Goal: Communication & Community: Ask a question

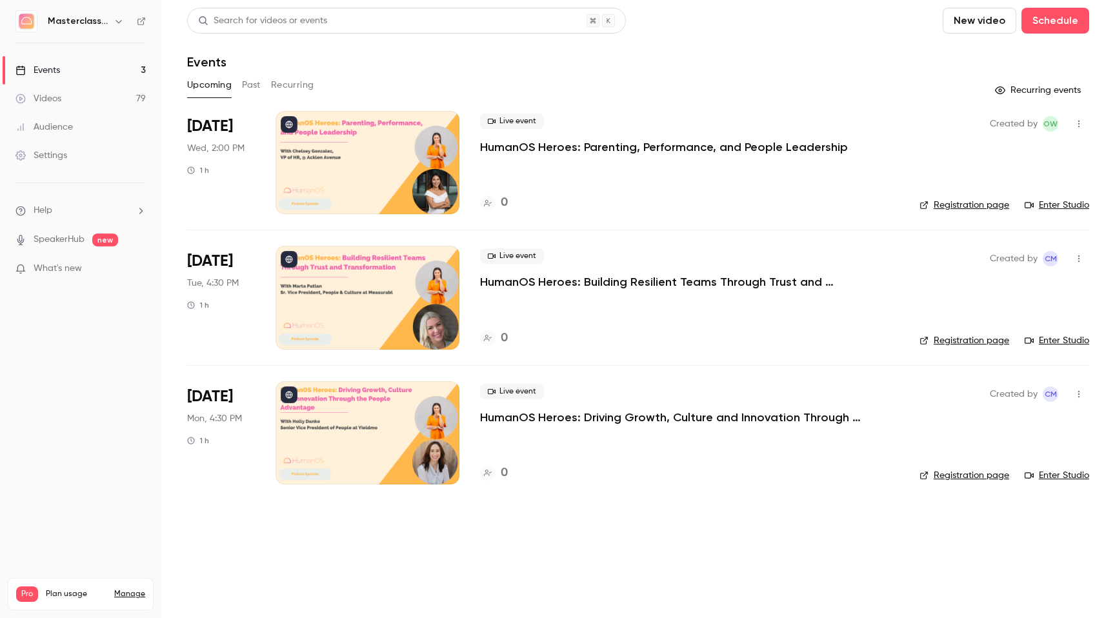
click at [254, 81] on button "Past" at bounding box center [251, 85] width 19 height 21
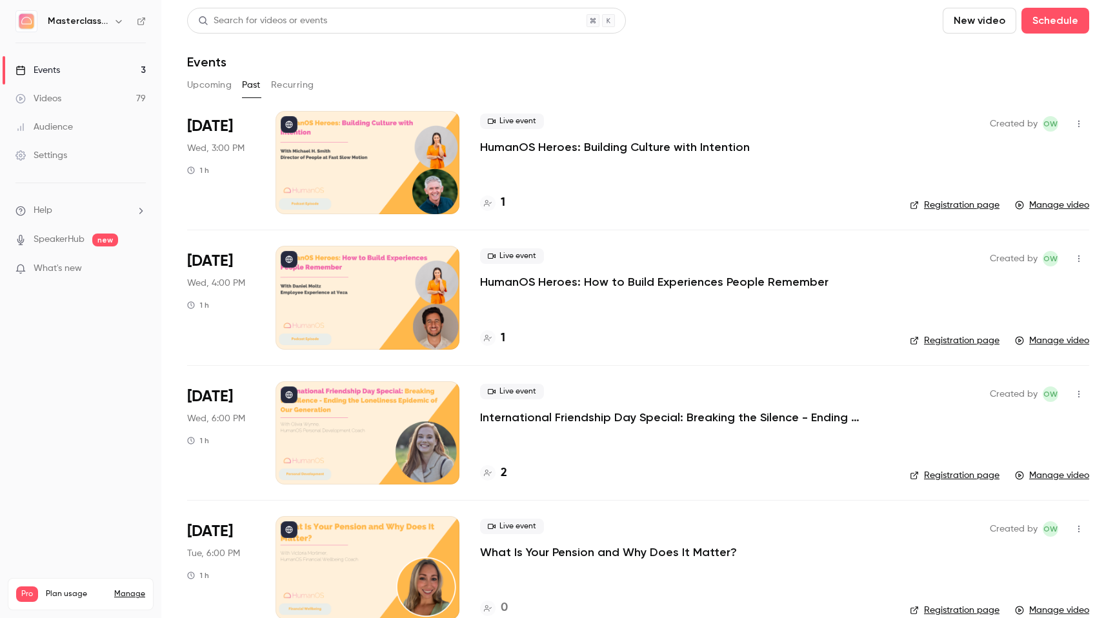
click at [384, 304] on div at bounding box center [368, 297] width 184 height 103
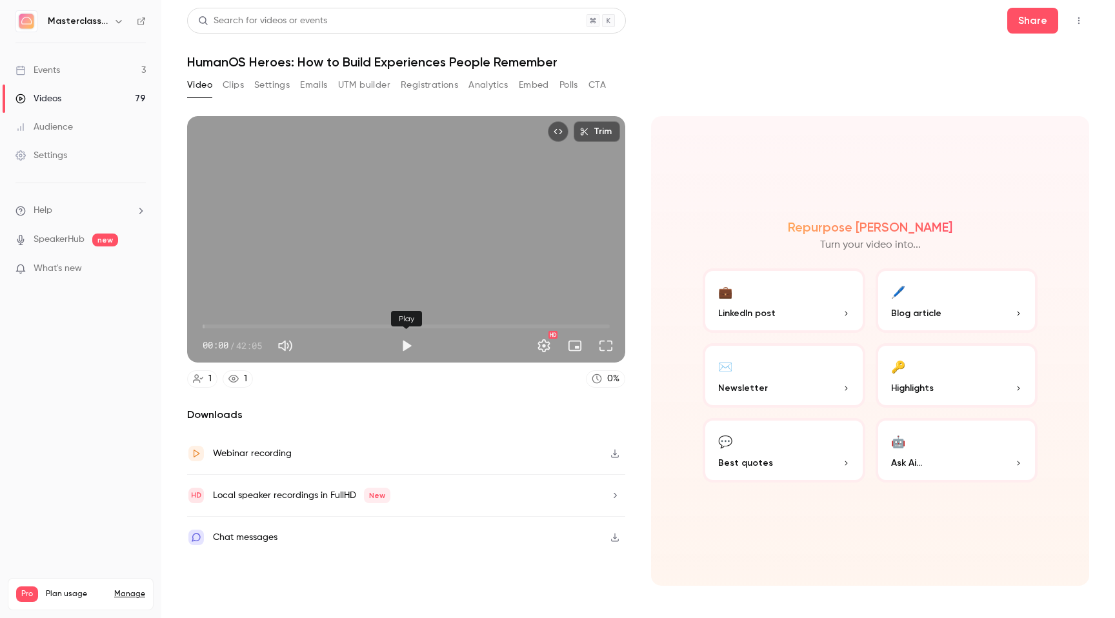
click at [409, 356] on button "Play" at bounding box center [407, 346] width 26 height 26
click at [548, 347] on button "Settings" at bounding box center [544, 346] width 26 height 26
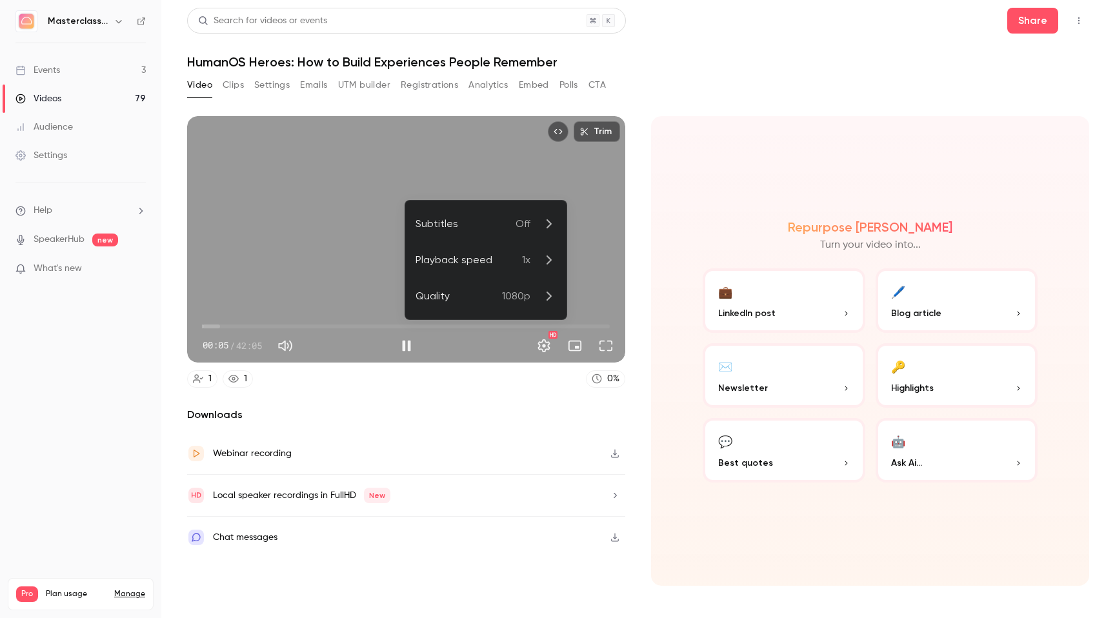
click at [532, 299] on p "1080p" at bounding box center [529, 296] width 54 height 15
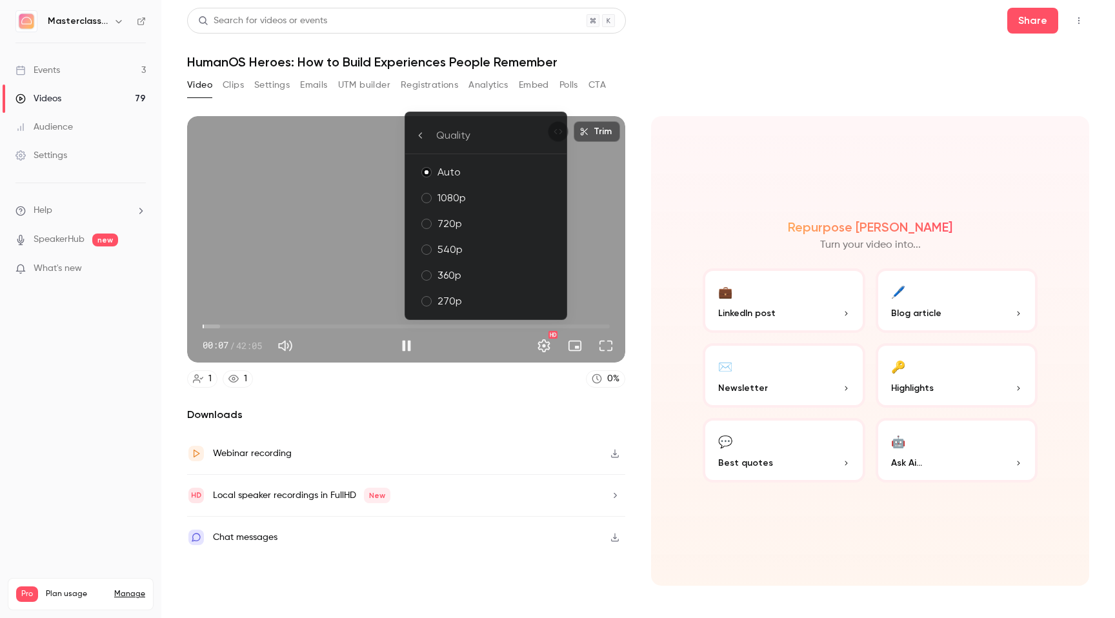
click at [415, 132] on li "Quality" at bounding box center [485, 135] width 161 height 37
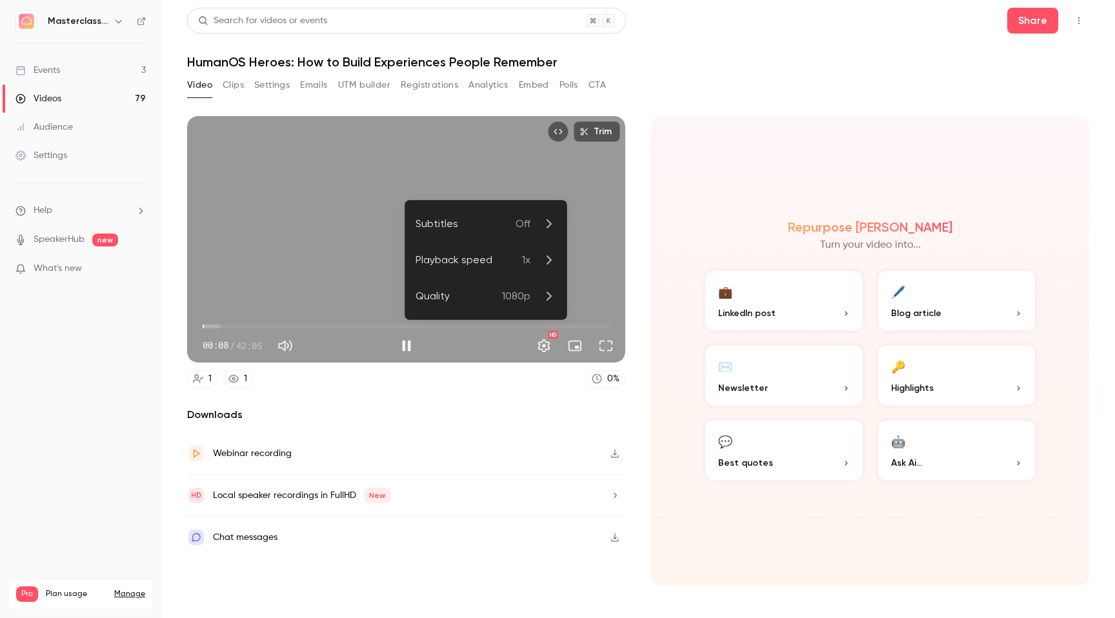
click at [684, 176] on div at bounding box center [557, 309] width 1115 height 618
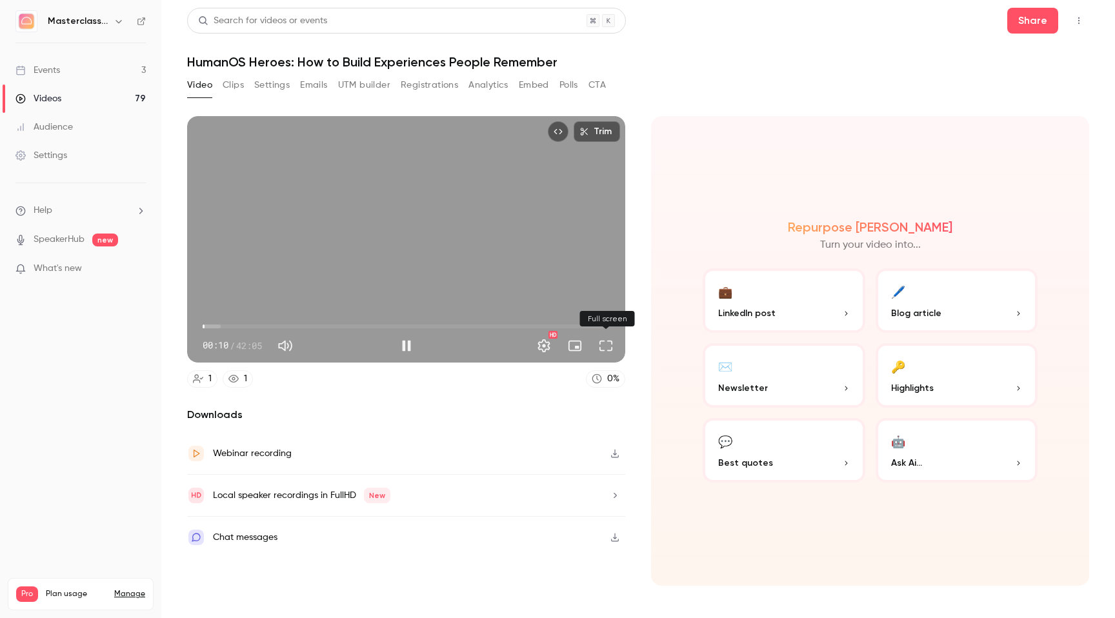
click at [605, 350] on button "Full screen" at bounding box center [606, 346] width 26 height 26
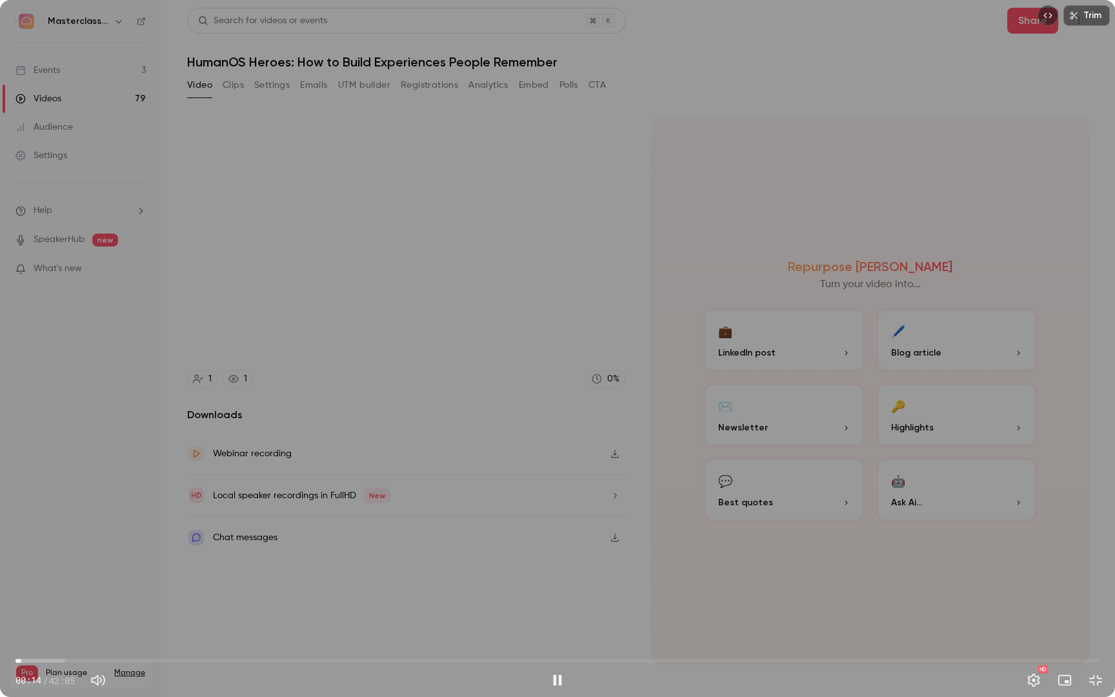
click at [46, 618] on span "00:14" at bounding box center [557, 661] width 1084 height 21
click at [368, 618] on span "01:14" at bounding box center [557, 661] width 1084 height 21
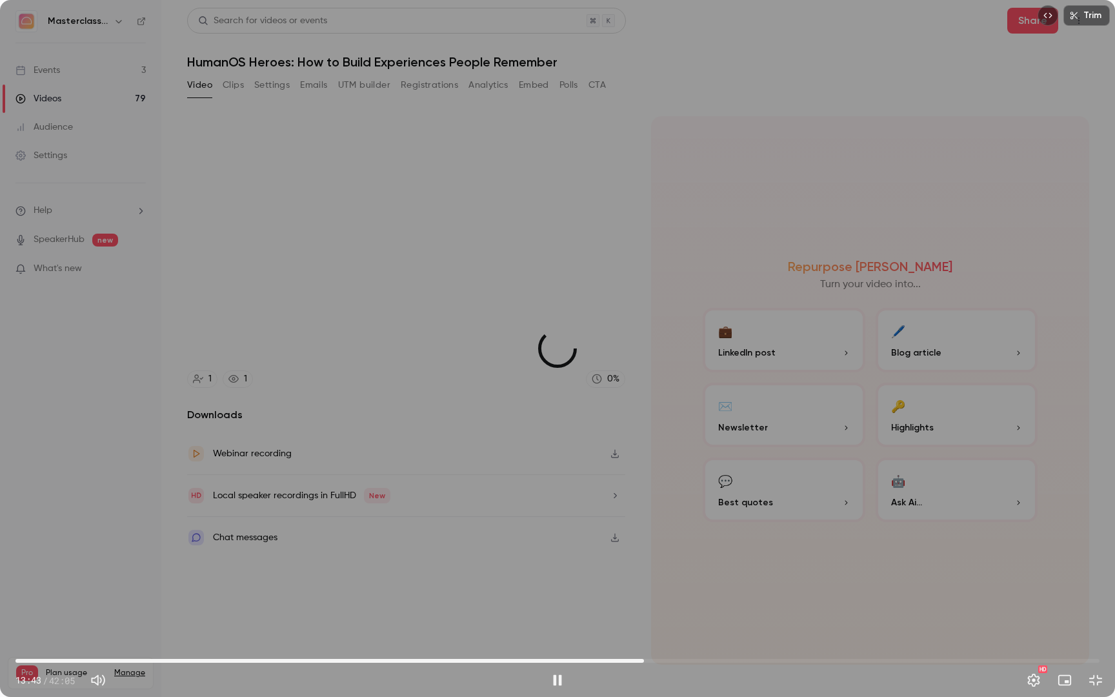
click at [644, 618] on span "24:24" at bounding box center [557, 661] width 1084 height 21
click at [1098, 618] on button "Exit full screen" at bounding box center [1096, 680] width 26 height 26
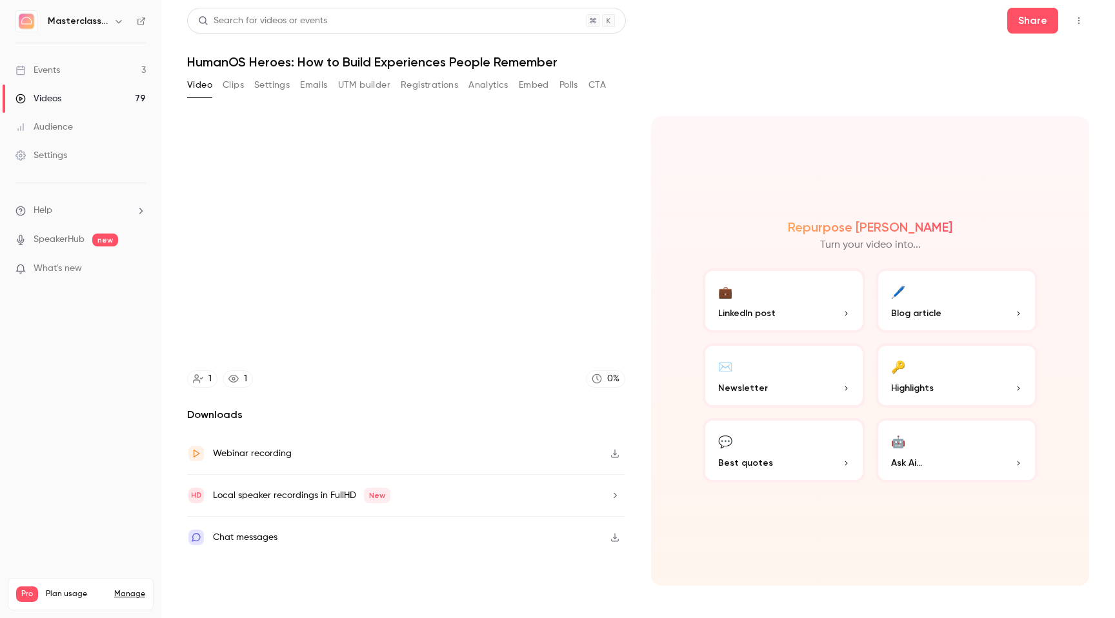
type input "******"
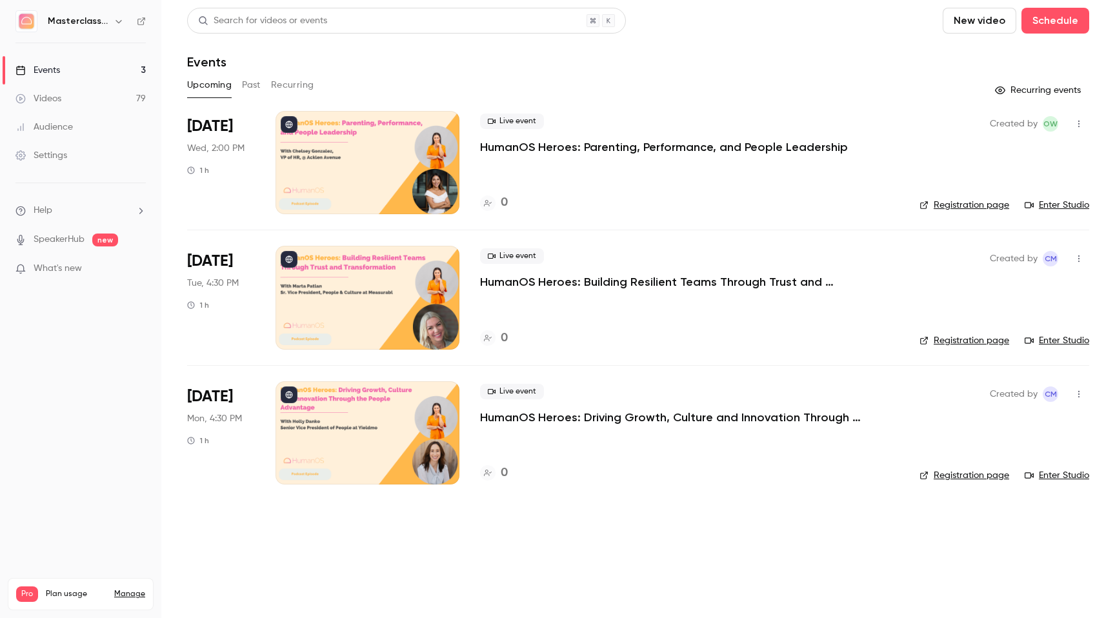
click at [248, 80] on button "Past" at bounding box center [251, 85] width 19 height 21
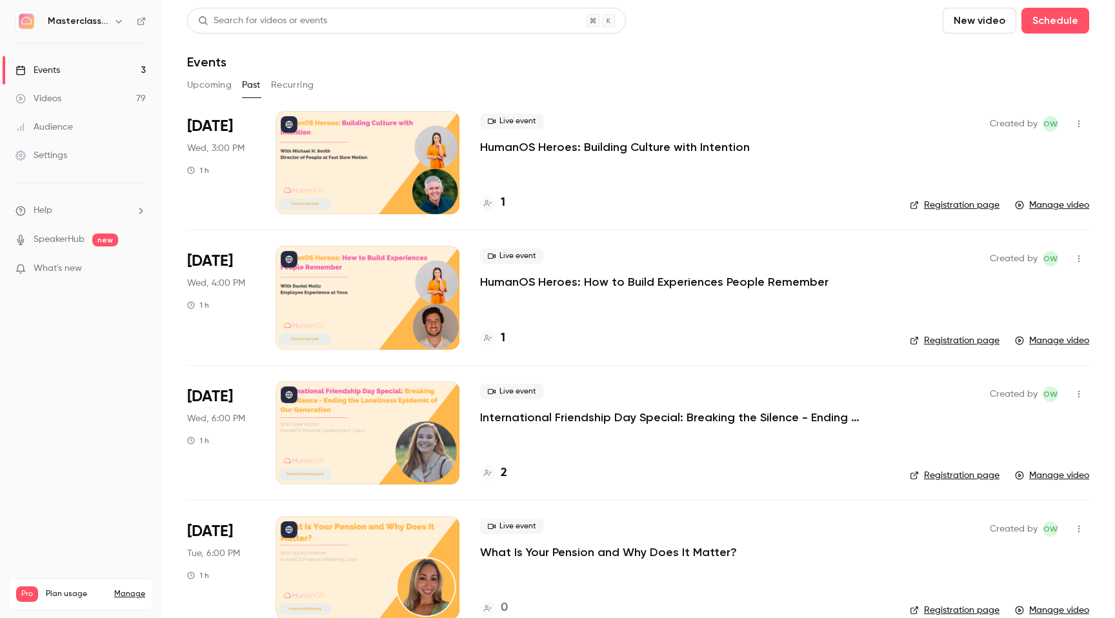
click at [69, 92] on link "Videos 79" at bounding box center [80, 99] width 161 height 28
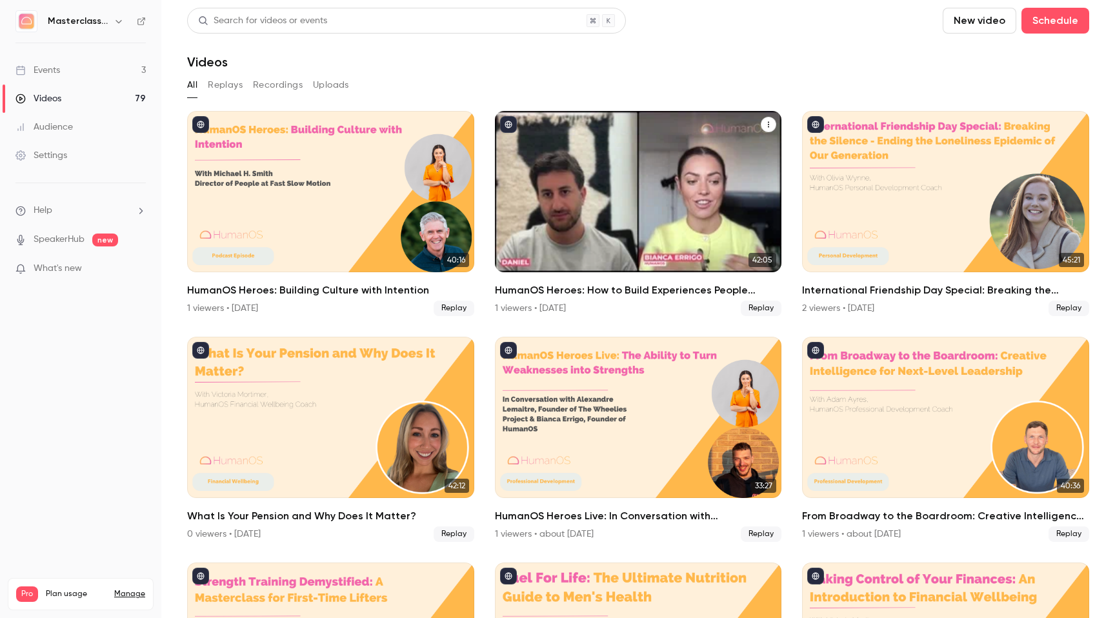
click at [767, 123] on icon "HumanOS Heroes: How to Build Experiences People Remember" at bounding box center [769, 125] width 8 height 8
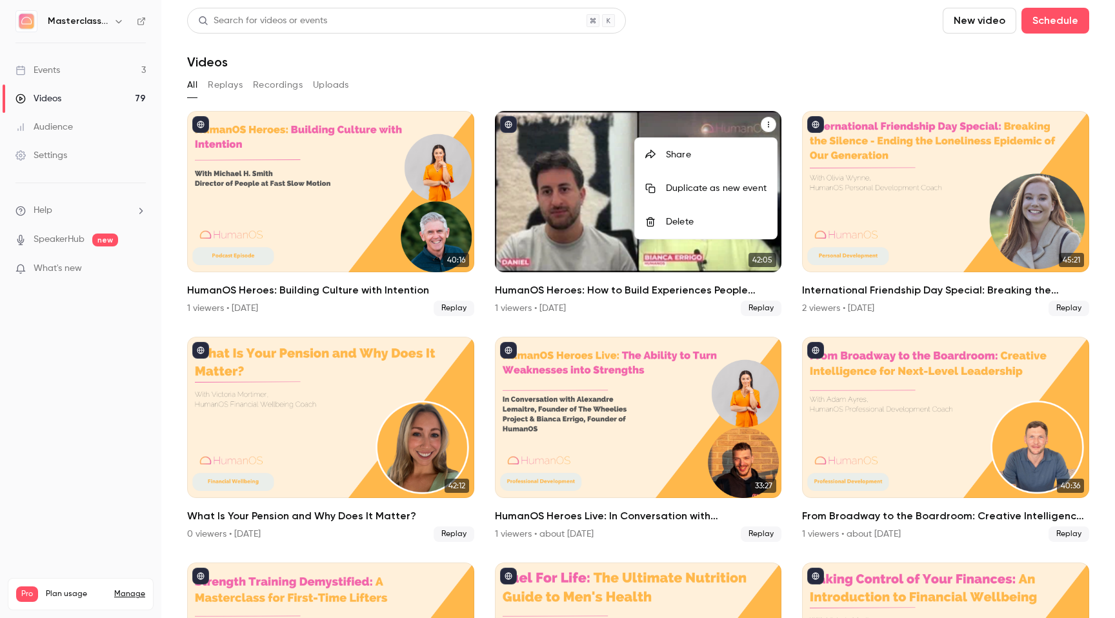
click at [725, 161] on div "Share" at bounding box center [716, 154] width 101 height 13
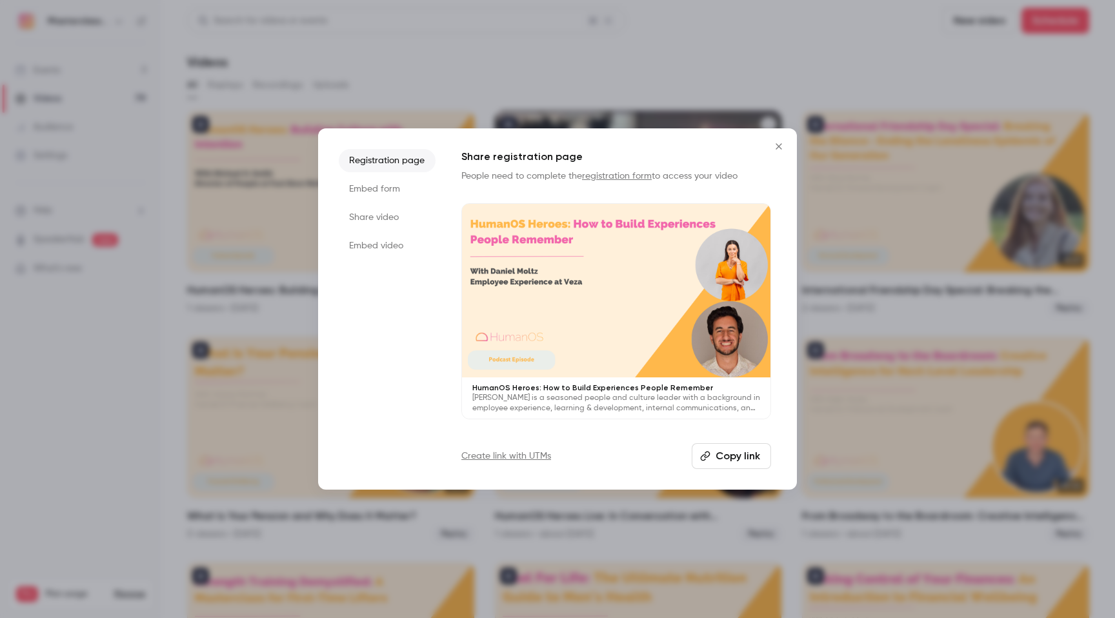
click at [369, 185] on li "Embed form" at bounding box center [387, 188] width 97 height 23
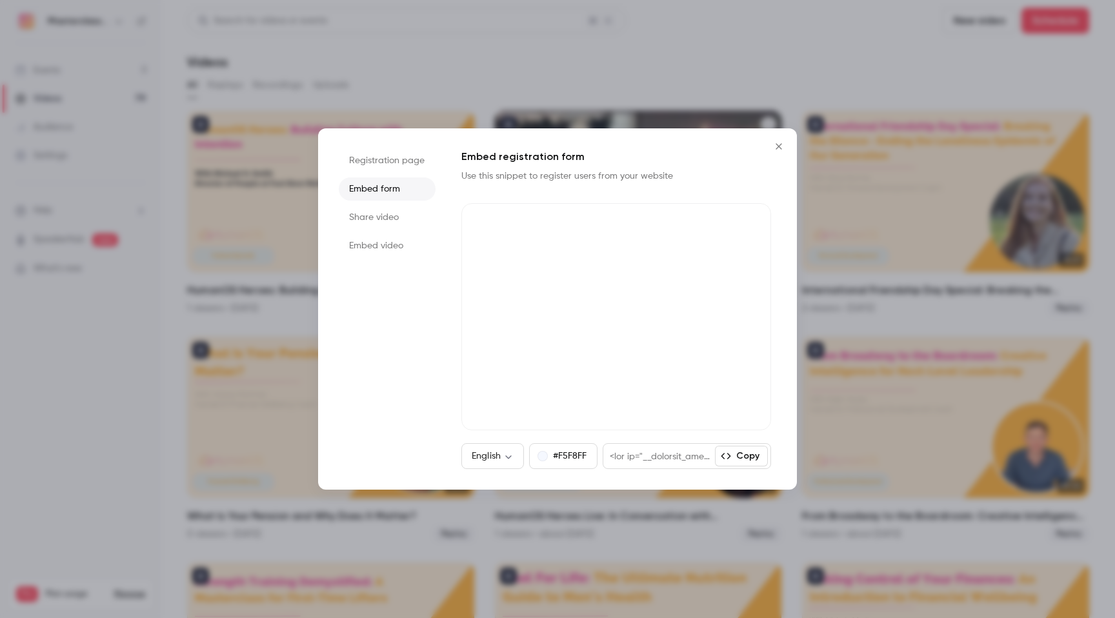
click at [369, 226] on li "Share video" at bounding box center [387, 217] width 97 height 23
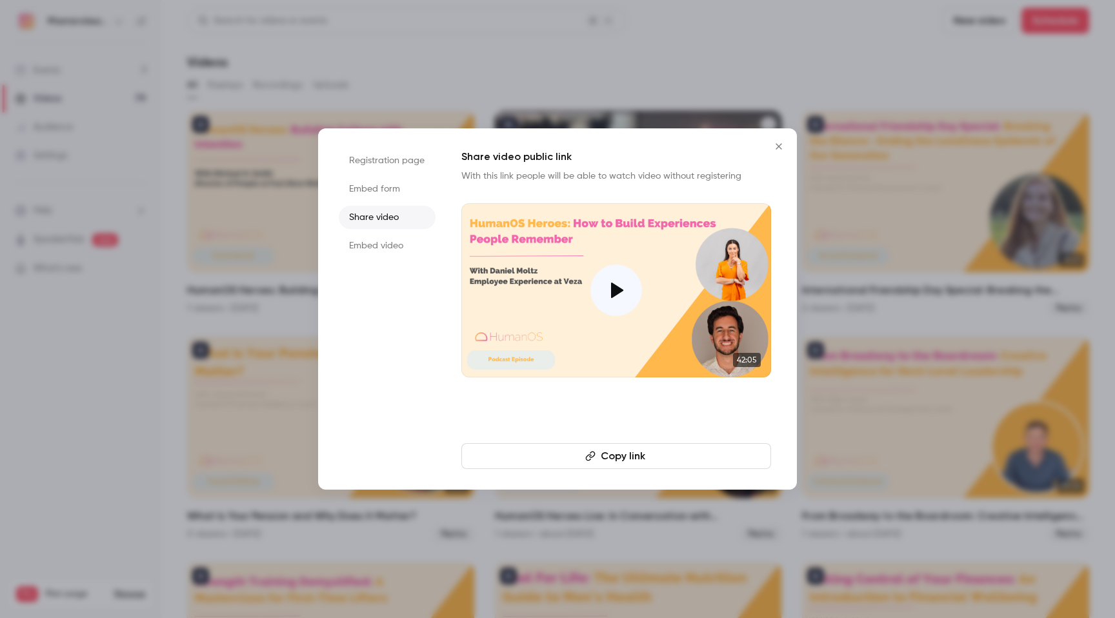
click at [632, 458] on button "Copy link" at bounding box center [616, 456] width 310 height 26
click at [496, 94] on div at bounding box center [557, 309] width 1115 height 618
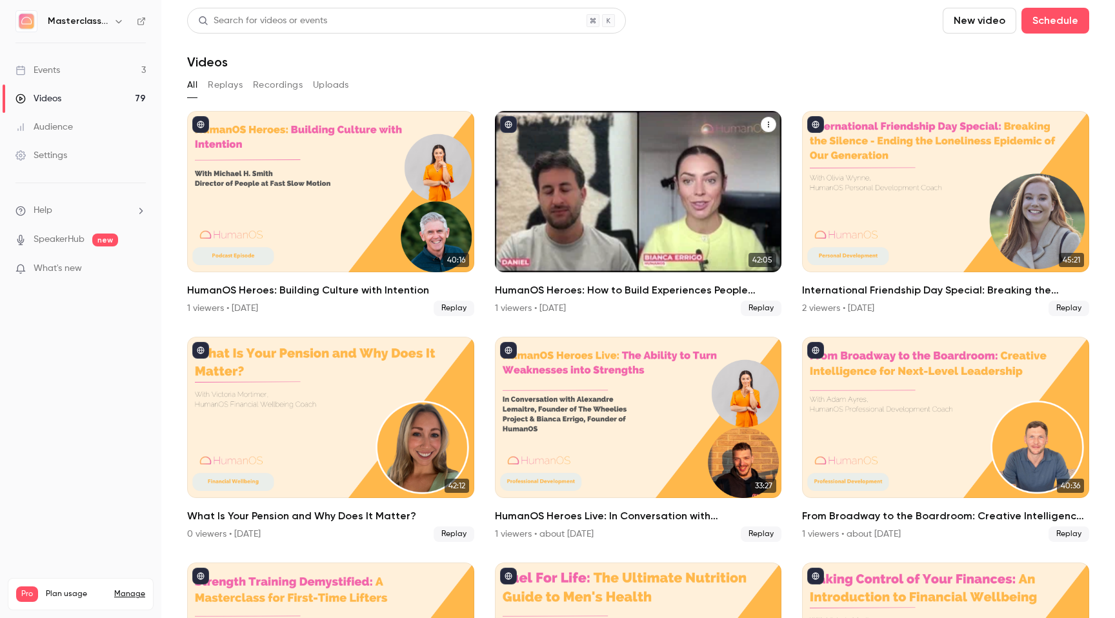
click at [91, 212] on li "Help" at bounding box center [80, 211] width 130 height 14
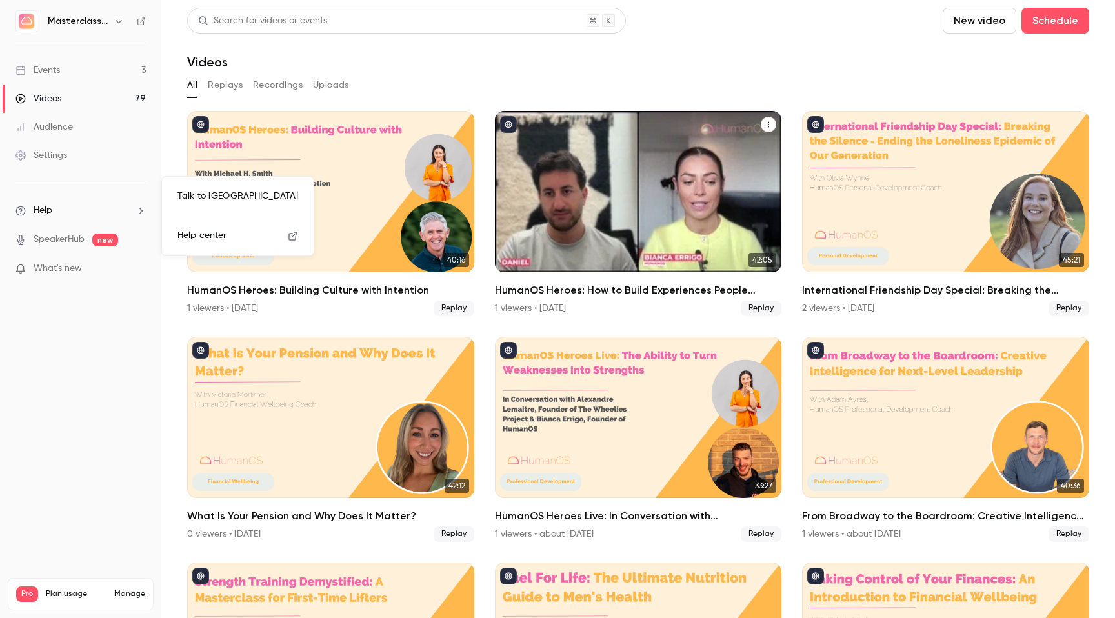
click at [206, 190] on link "Talk to us" at bounding box center [237, 196] width 141 height 34
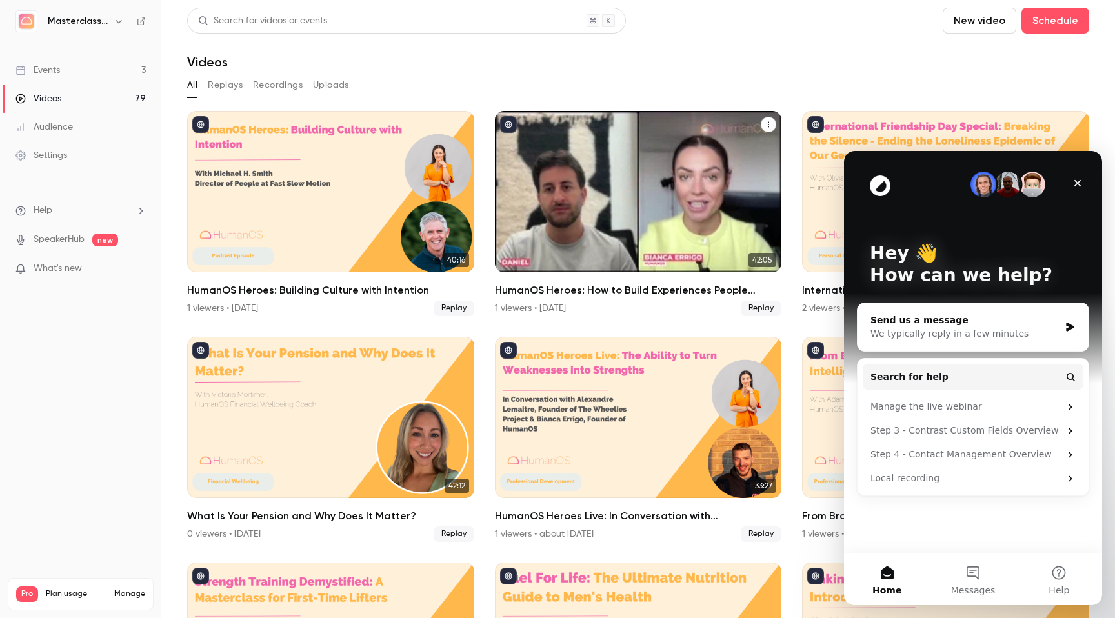
click at [927, 326] on div "Send us a message" at bounding box center [965, 321] width 189 height 14
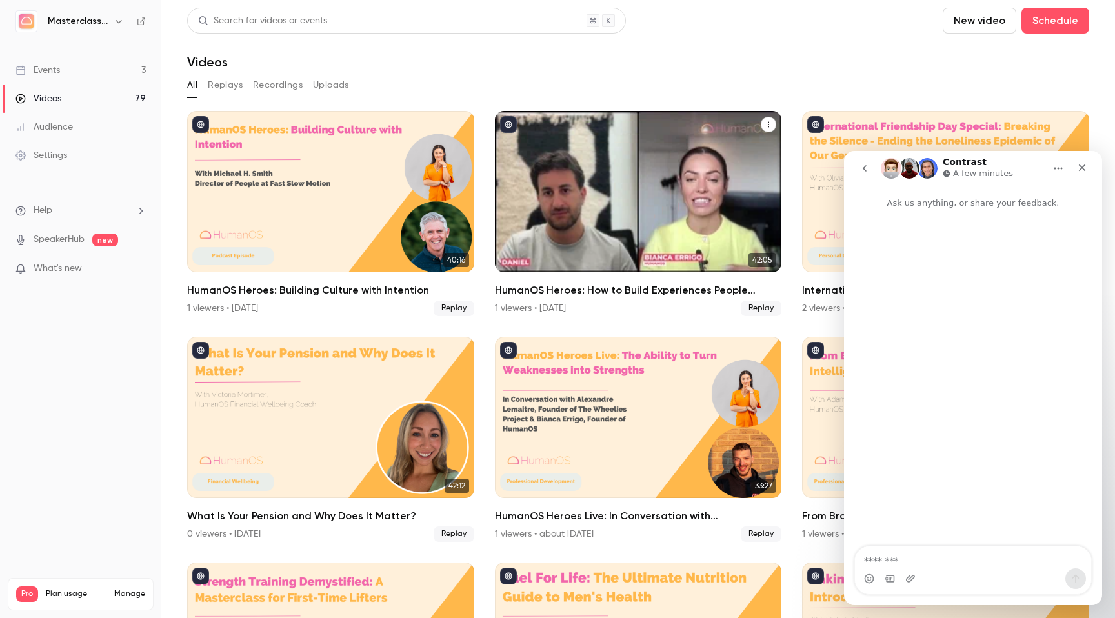
click at [906, 565] on textarea "Message…" at bounding box center [973, 558] width 236 height 22
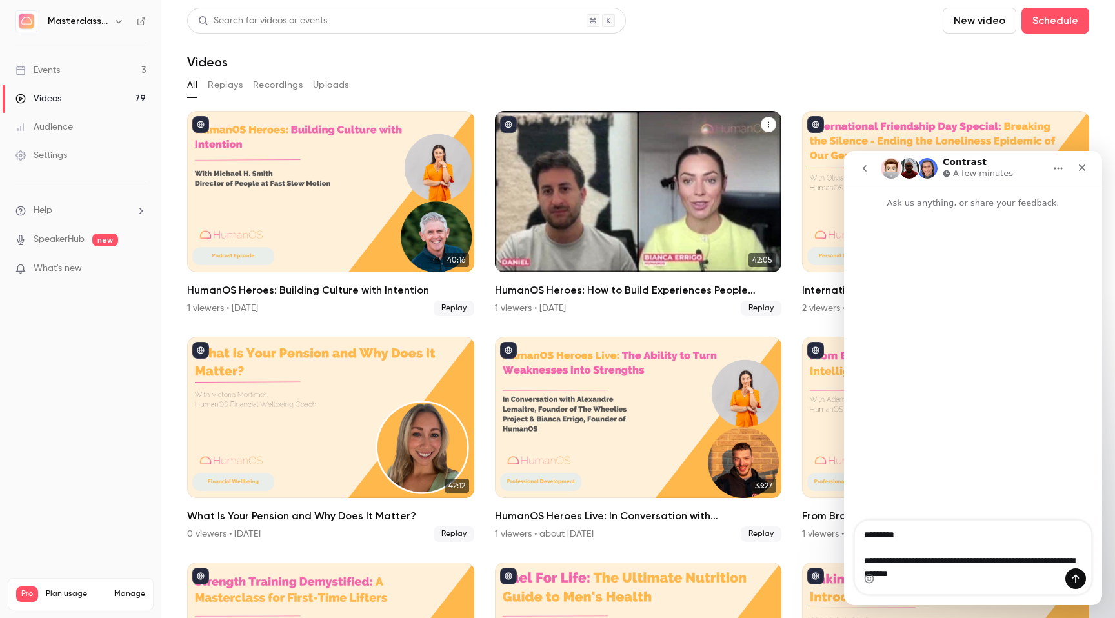
click at [923, 521] on textarea "**********" at bounding box center [973, 551] width 236 height 61
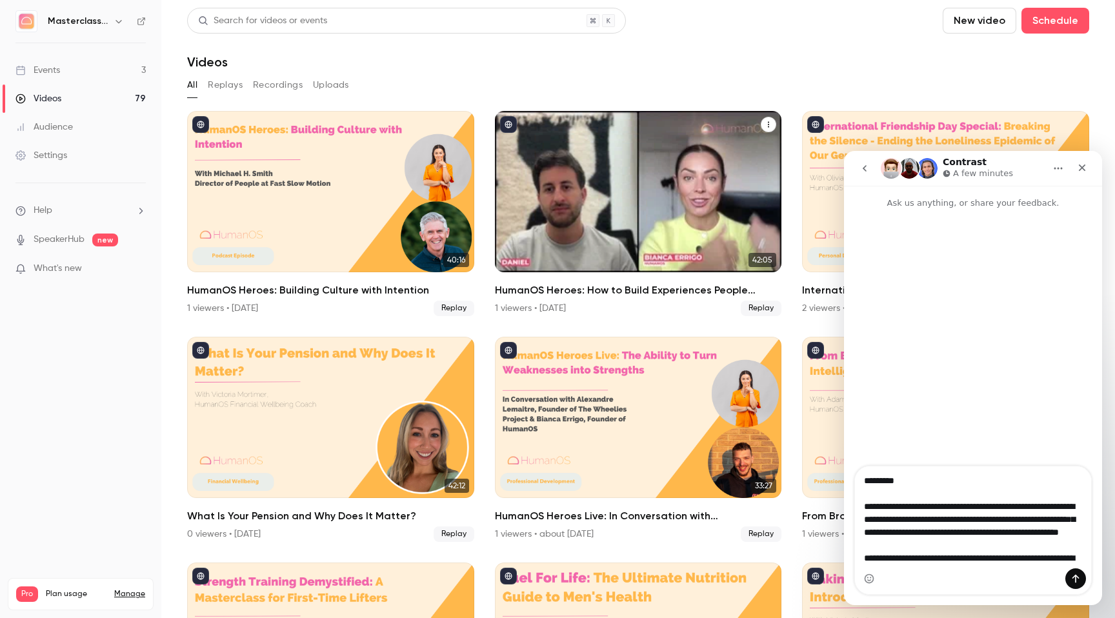
type textarea "**********"
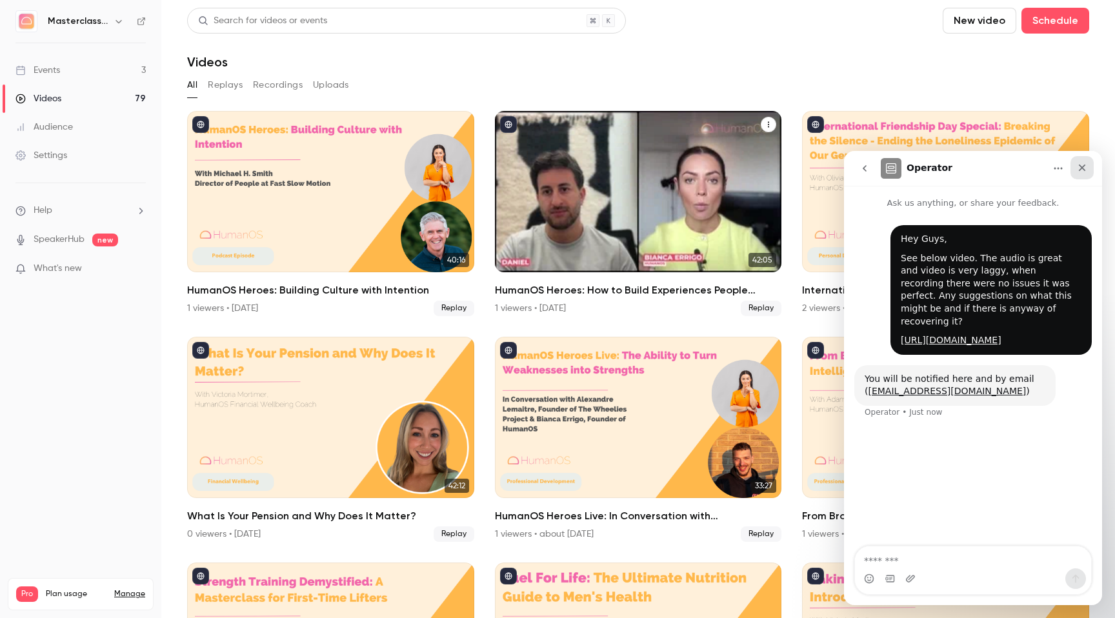
click at [1079, 164] on icon "Close" at bounding box center [1082, 168] width 10 height 10
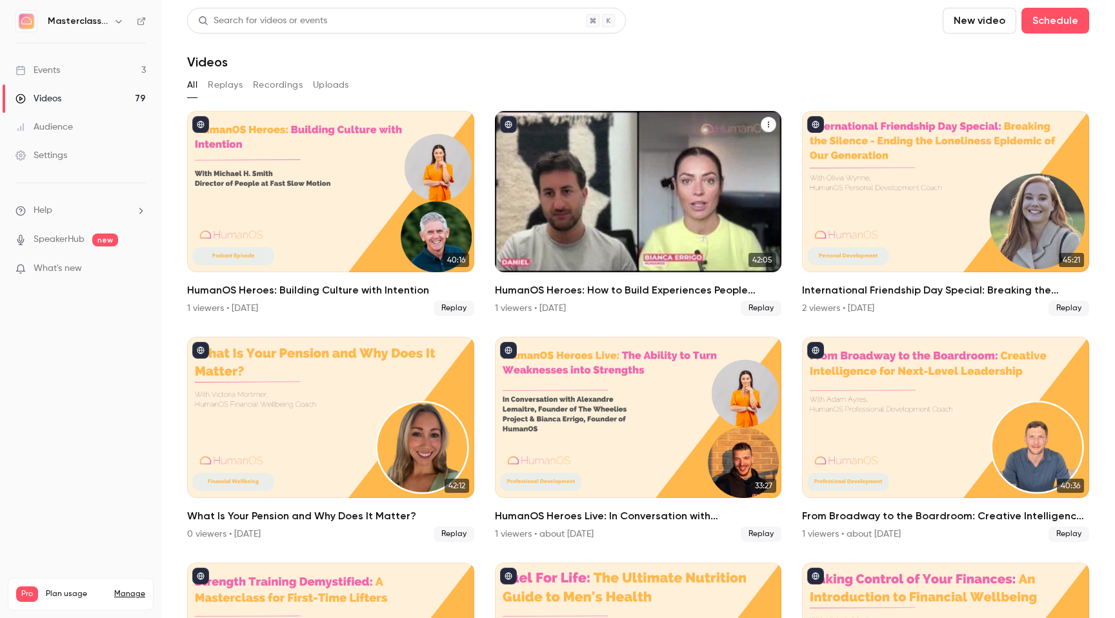
click at [498, 116] on div "HumanOS Heroes: How to Build Experiences People Remember" at bounding box center [638, 191] width 287 height 161
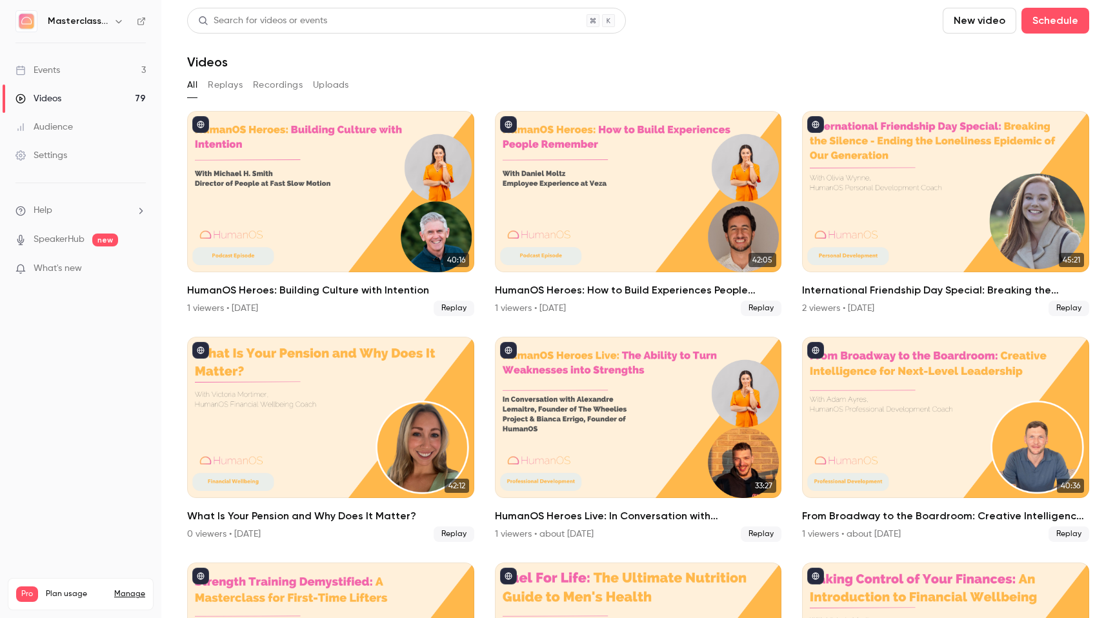
click at [586, 70] on section "Search for videos or events New video Schedule Videos All Replays Recordings Up…" at bounding box center [638, 309] width 902 height 603
click at [544, 77] on div "All Replays Recordings Uploads" at bounding box center [638, 85] width 902 height 21
